Goal: Task Accomplishment & Management: Use online tool/utility

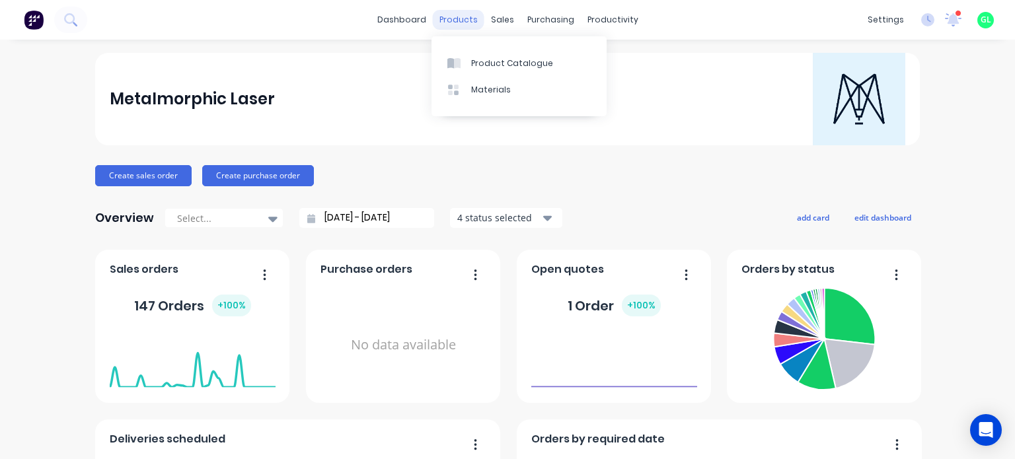
click at [463, 15] on div "products" at bounding box center [459, 20] width 52 height 20
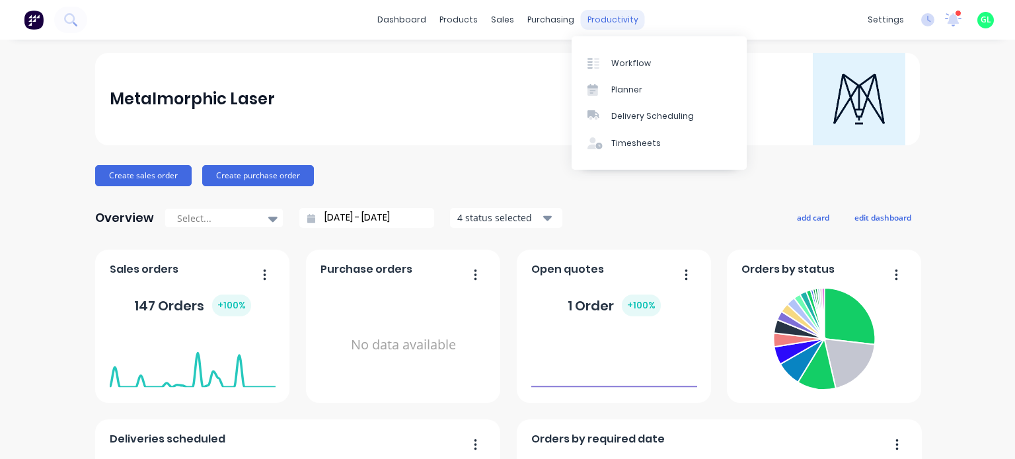
click at [581, 18] on div "productivity" at bounding box center [613, 20] width 64 height 20
click at [635, 58] on div "Workflow" at bounding box center [632, 64] width 40 height 12
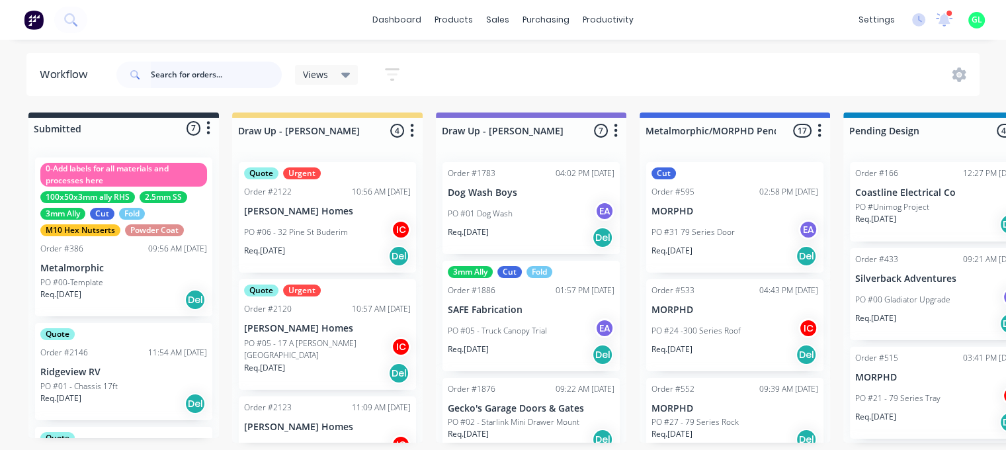
click at [210, 76] on input "text" at bounding box center [216, 74] width 131 height 26
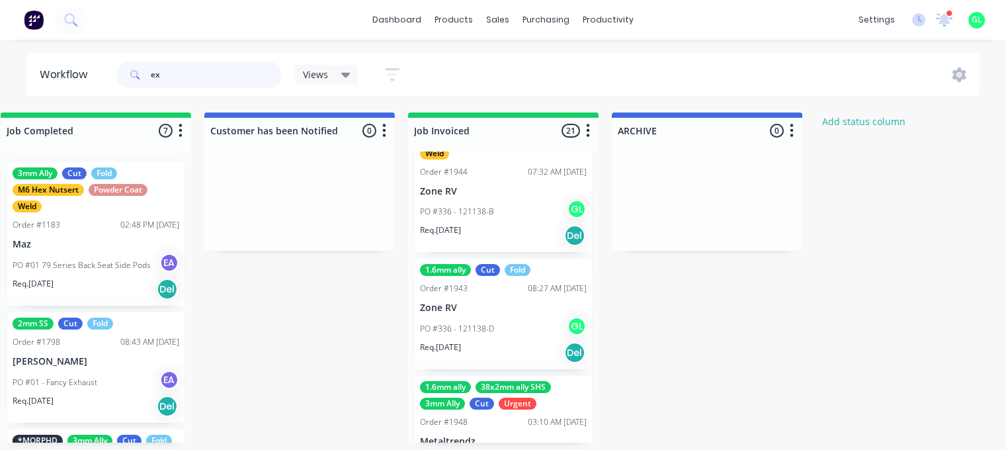
scroll to position [992, 0]
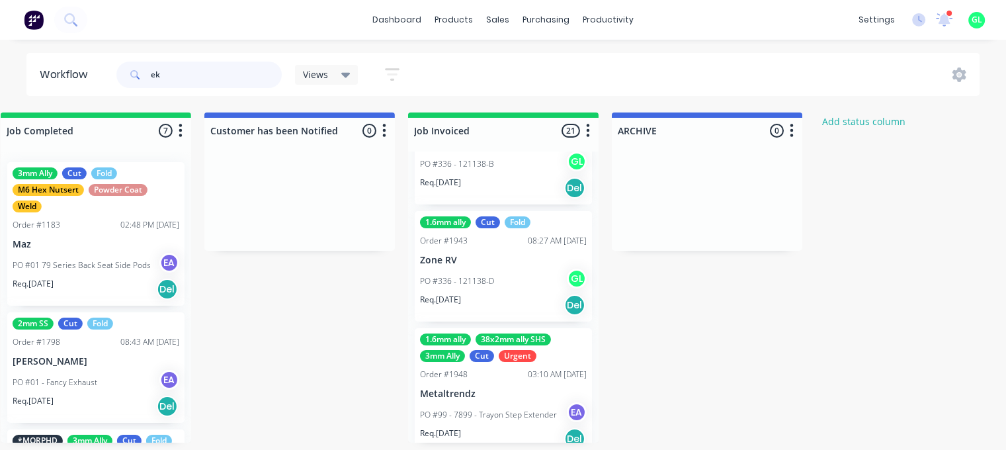
type input "ek"
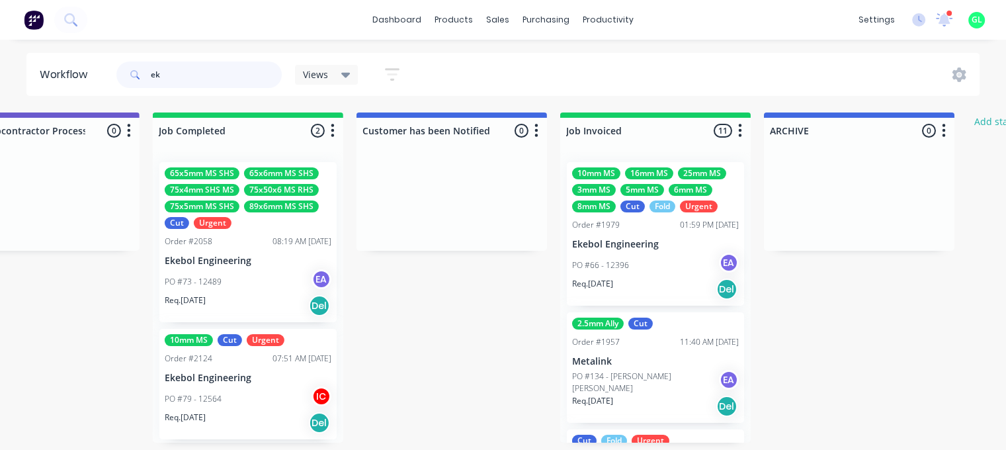
scroll to position [3, 4152]
click at [229, 393] on div "PO #79 - 12564 IC" at bounding box center [248, 398] width 167 height 25
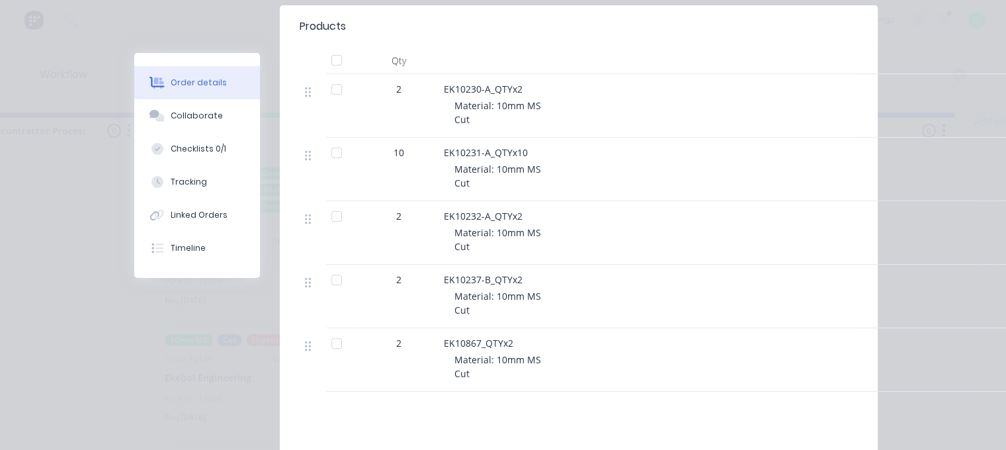
scroll to position [397, 0]
click at [191, 107] on button "Collaborate" at bounding box center [197, 115] width 126 height 33
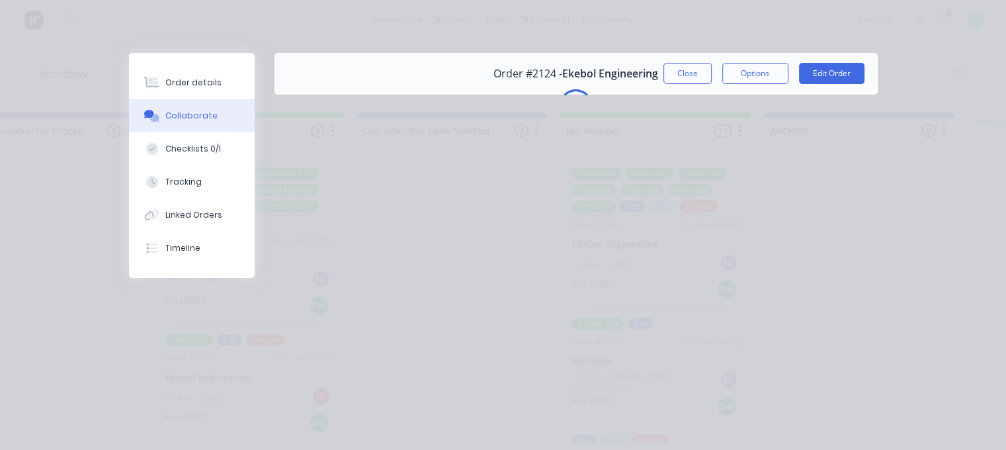
scroll to position [0, 0]
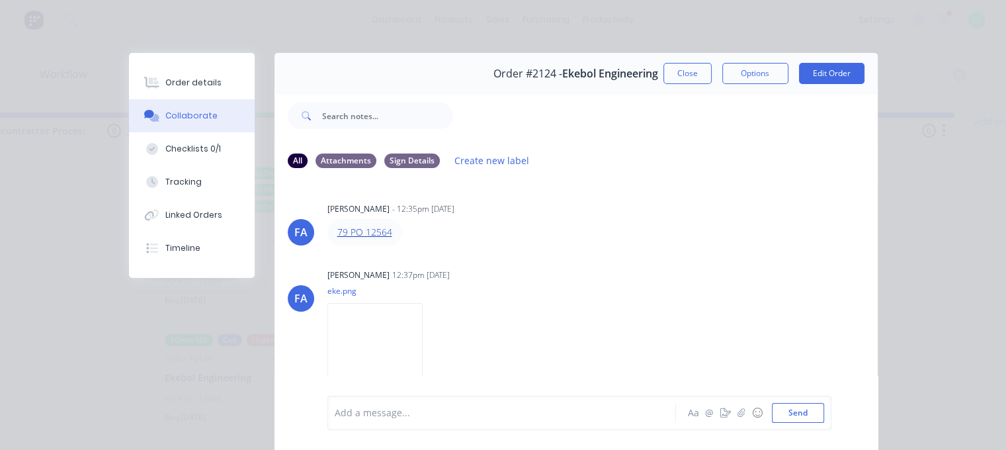
click at [370, 234] on link "79 PO 12564" at bounding box center [364, 231] width 55 height 13
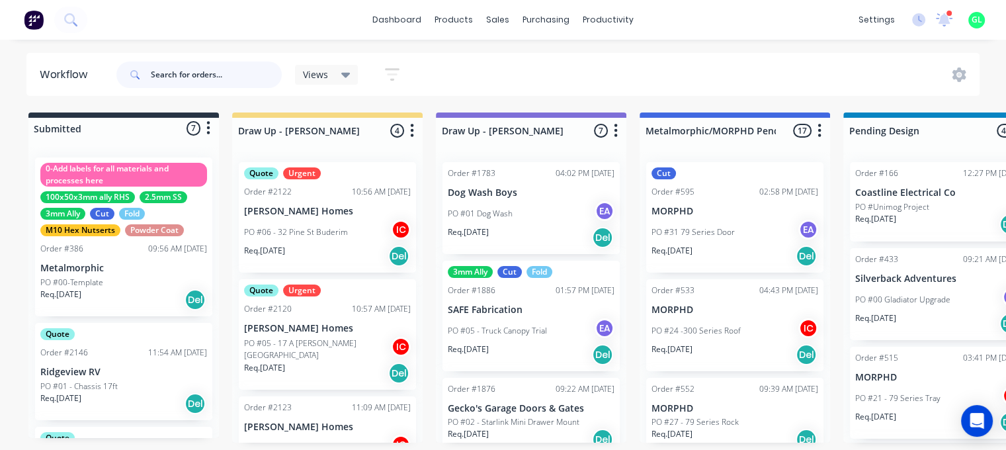
click at [175, 71] on input "text" at bounding box center [216, 74] width 131 height 26
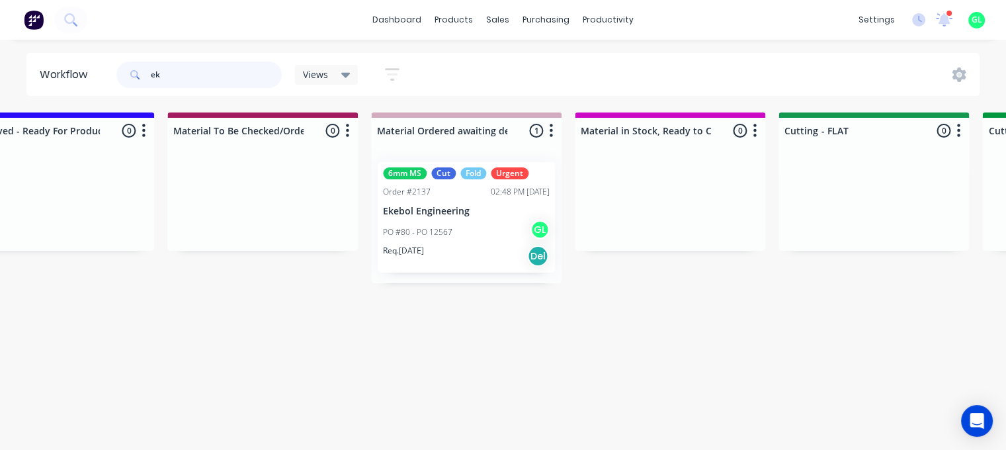
scroll to position [0, 1700]
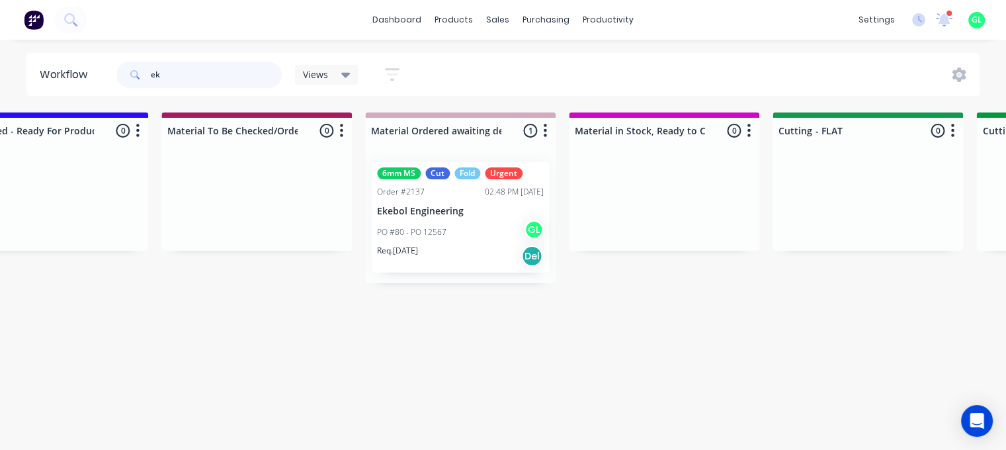
type input "ek"
click at [456, 241] on div "PO #80 - PO 12567 GL" at bounding box center [460, 231] width 167 height 25
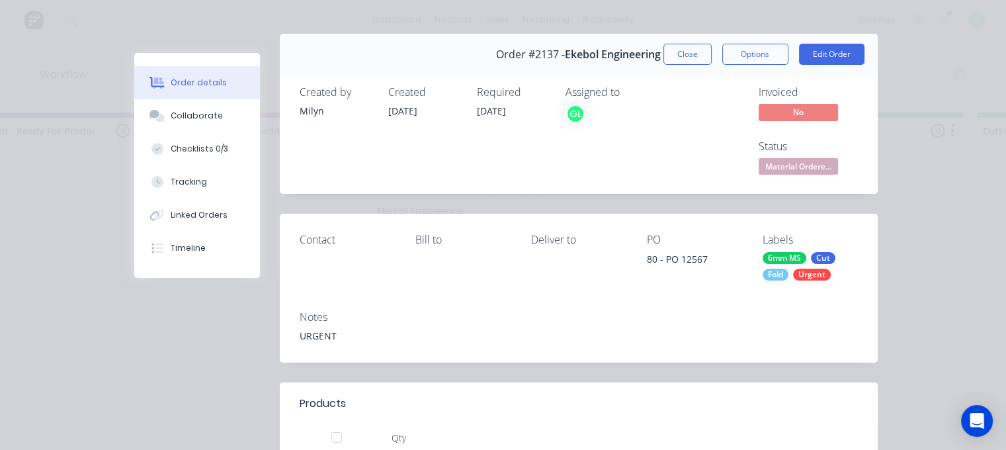
scroll to position [0, 0]
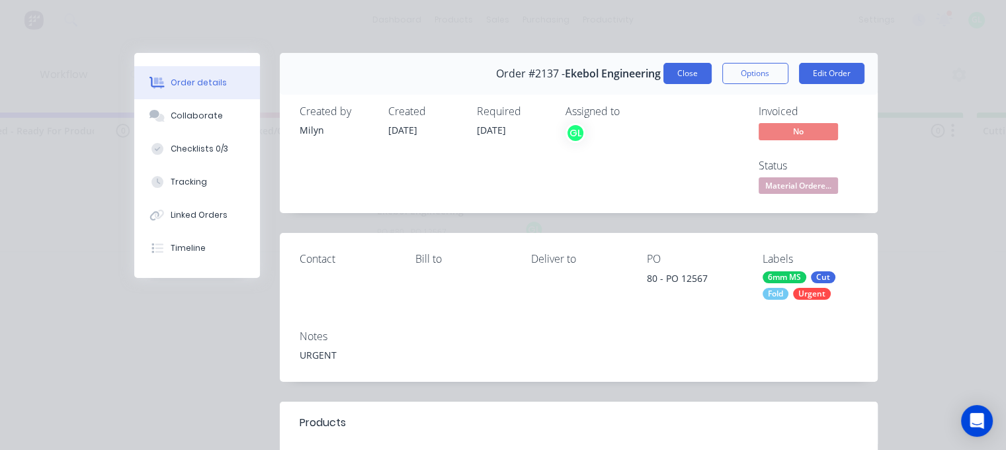
click at [684, 70] on button "Close" at bounding box center [687, 73] width 48 height 21
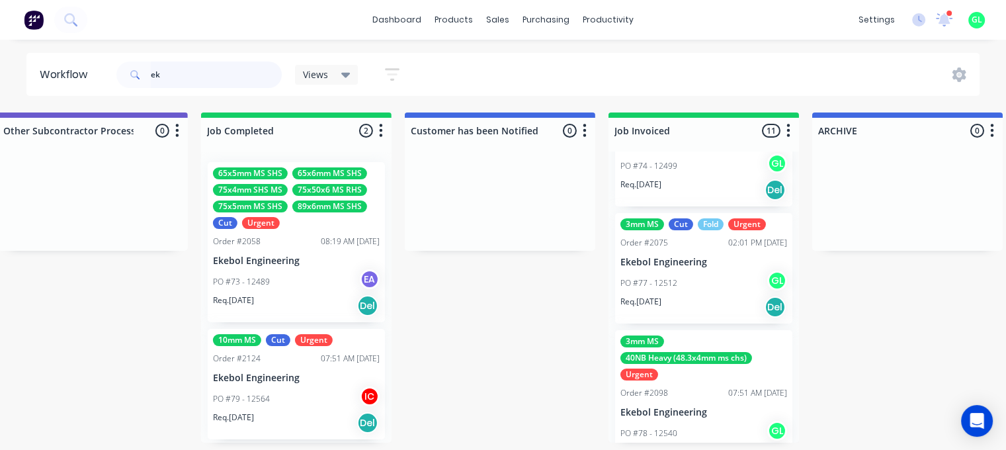
scroll to position [1131, 0]
